Goal: Task Accomplishment & Management: Manage account settings

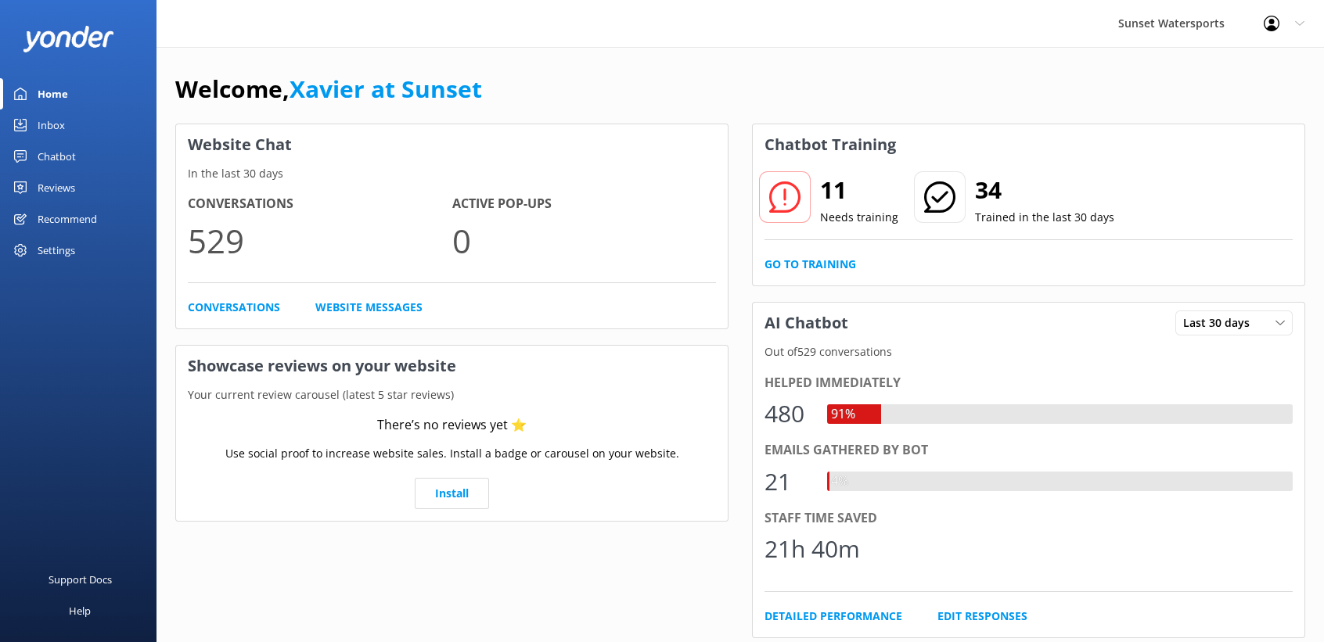
click at [49, 110] on div "Inbox" at bounding box center [51, 125] width 27 height 31
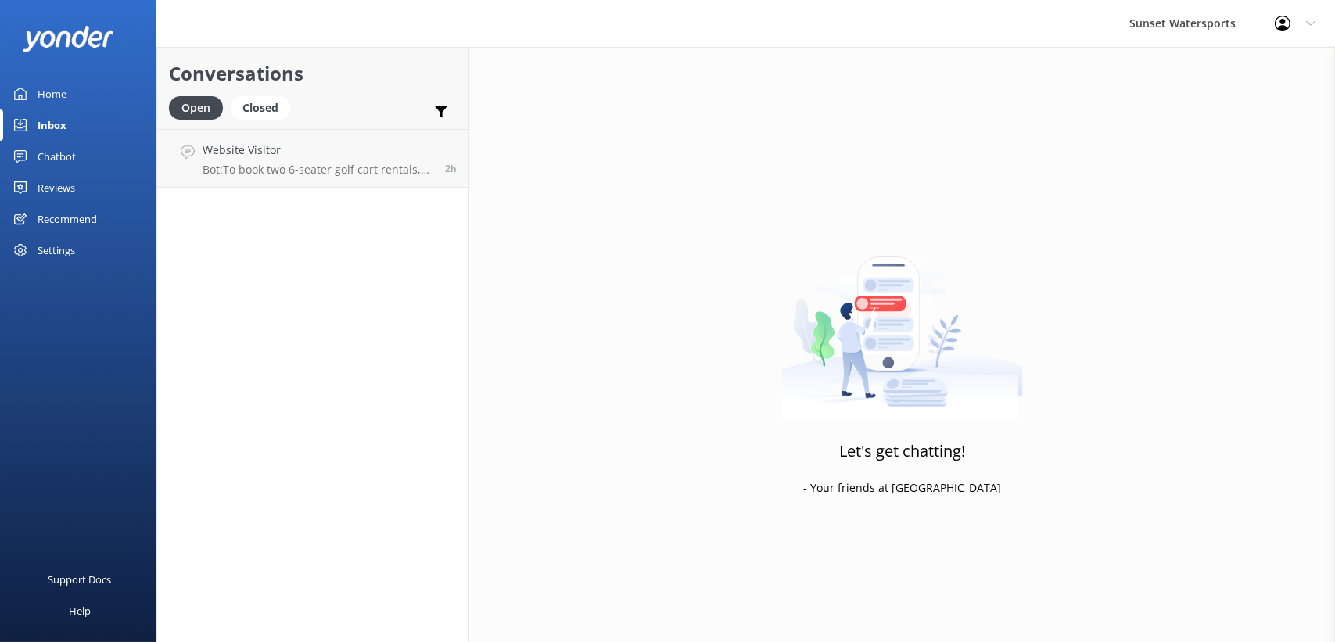
click at [1310, 27] on icon at bounding box center [1310, 23] width 9 height 9
click at [1239, 104] on link "Logout" at bounding box center [1258, 105] width 156 height 39
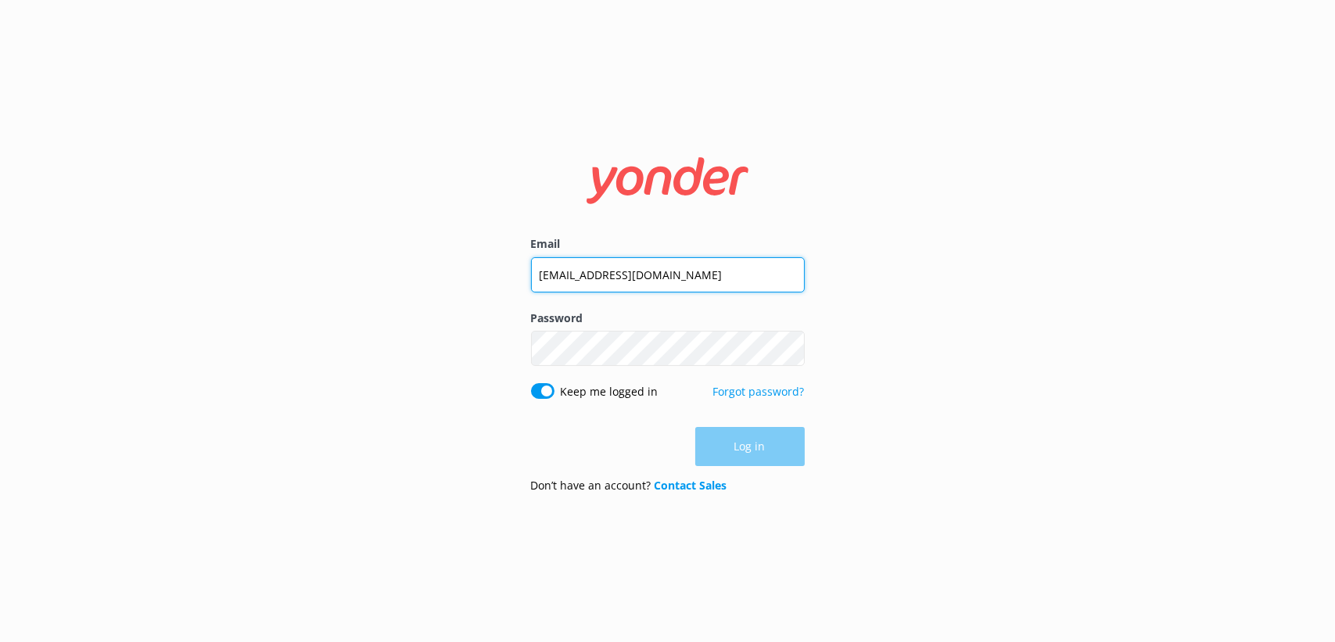
click at [562, 271] on input "[EMAIL_ADDRESS][DOMAIN_NAME]" at bounding box center [668, 274] width 274 height 35
click at [602, 289] on input "[EMAIL_ADDRESS][DOMAIN_NAME]" at bounding box center [668, 274] width 274 height 35
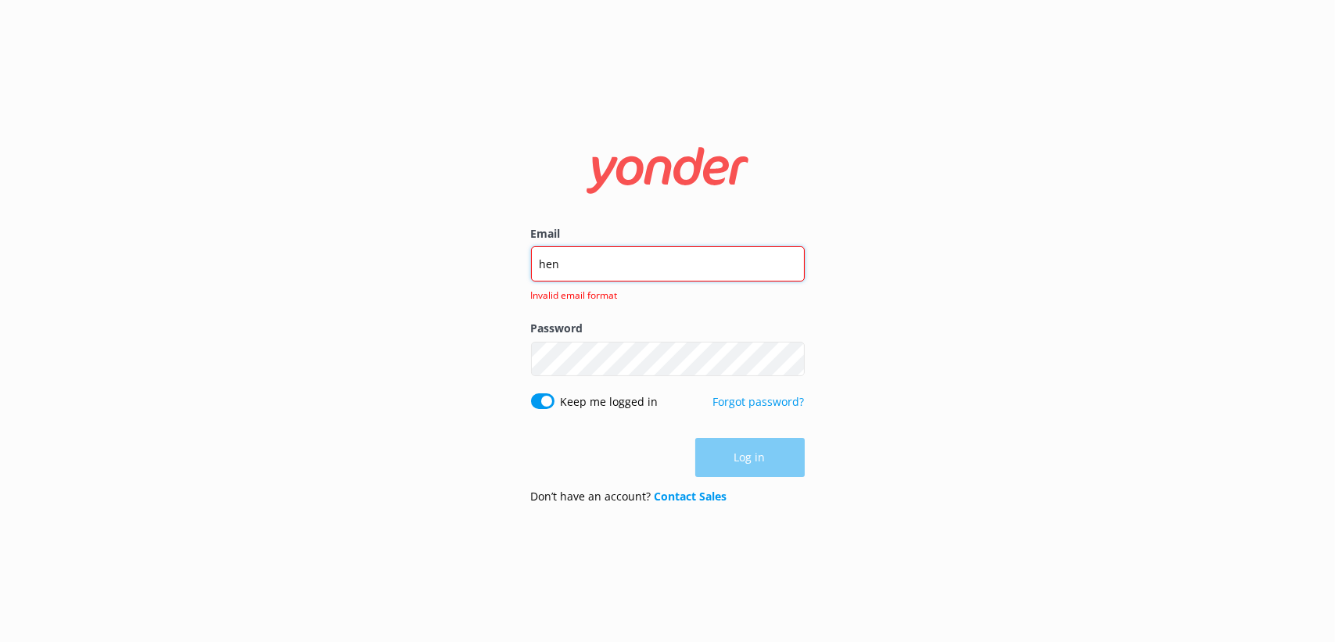
type input "[EMAIL_ADDRESS][PERSON_NAME][DOMAIN_NAME]"
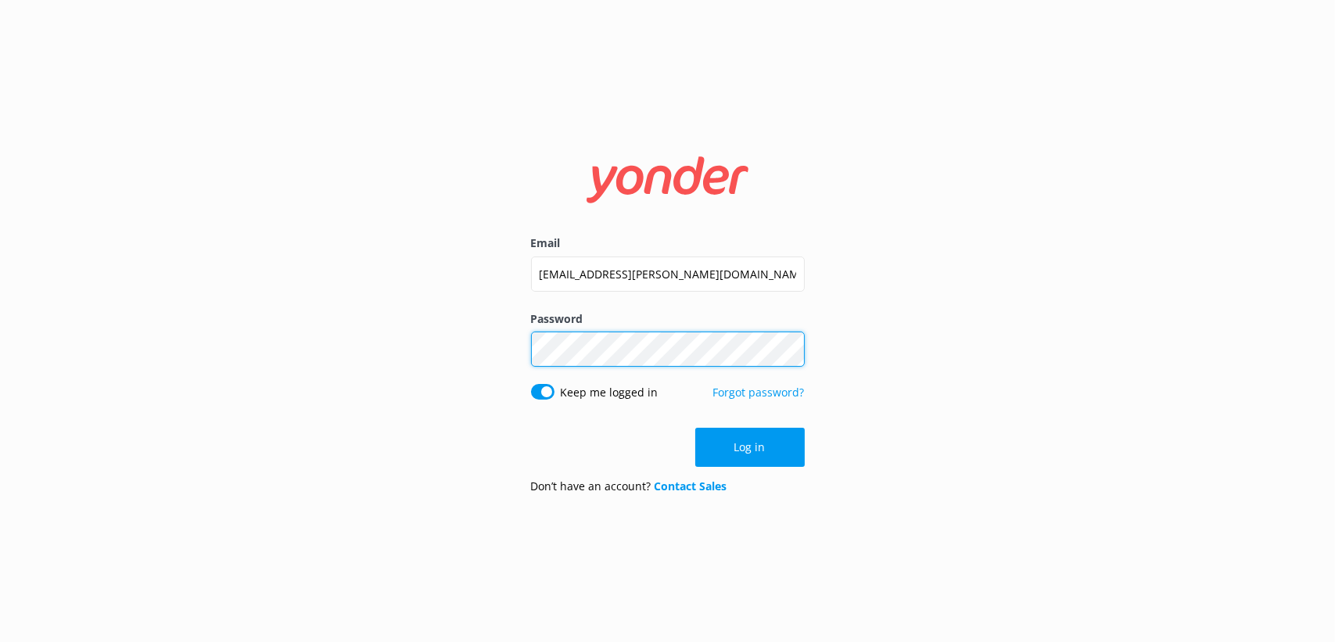
click button "Log in" at bounding box center [750, 447] width 110 height 39
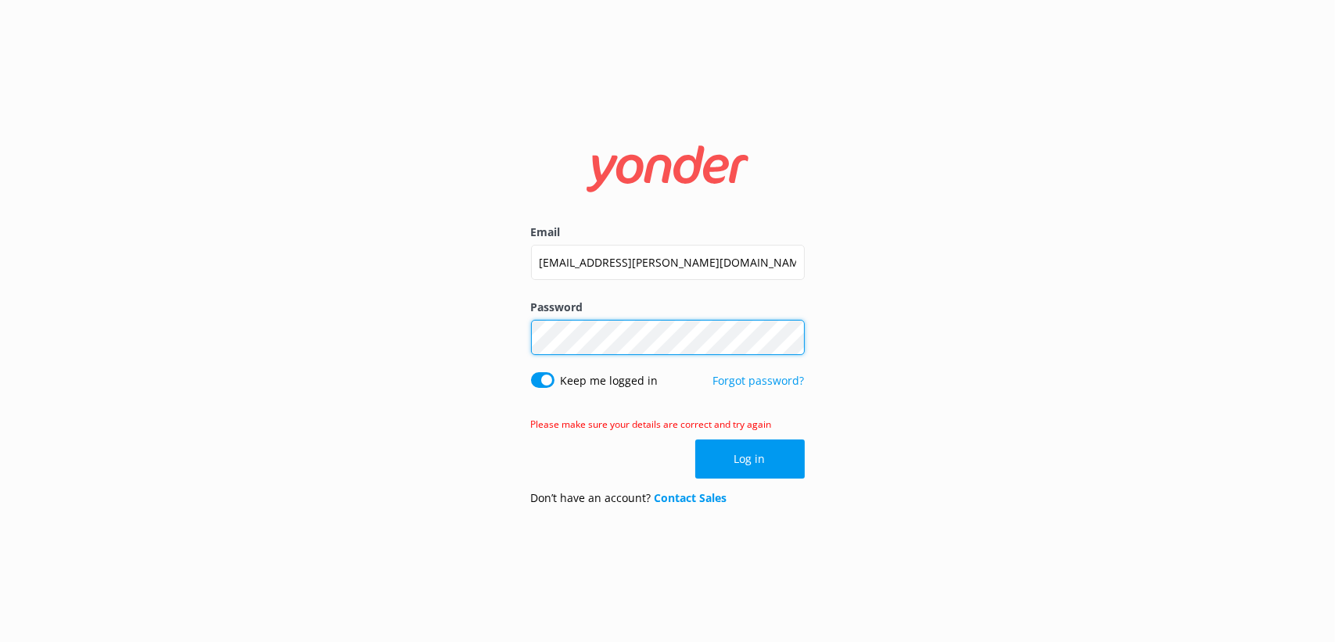
click button "Log in" at bounding box center [750, 459] width 110 height 39
